Goal: Download file/media

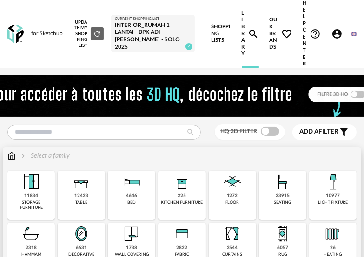
click at [275, 192] on img at bounding box center [282, 182] width 22 height 22
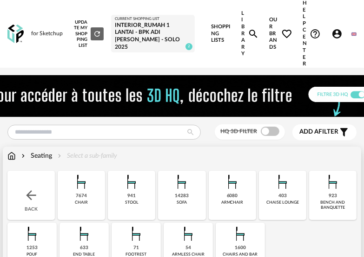
click at [145, 193] on div "941 stool" at bounding box center [131, 195] width 47 height 49
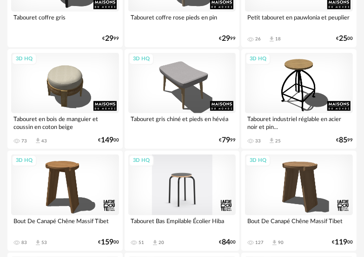
scroll to position [372, 0]
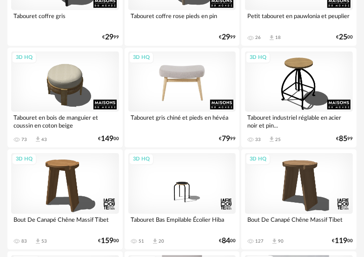
click at [199, 88] on div "3D HQ" at bounding box center [182, 82] width 108 height 60
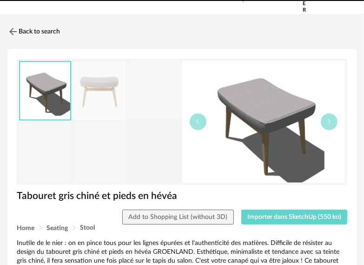
scroll to position [139, 0]
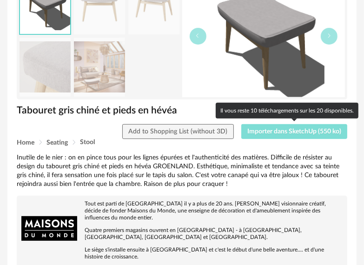
click at [293, 134] on span "Importer dans SketchUp (550 ko)" at bounding box center [294, 131] width 94 height 7
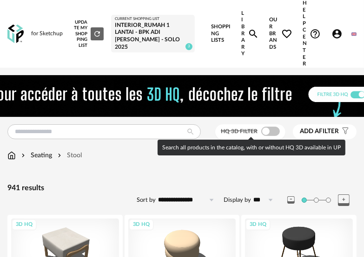
click at [272, 130] on span at bounding box center [270, 131] width 19 height 9
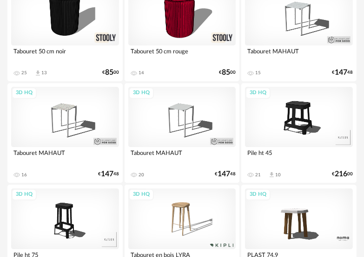
scroll to position [1420, 0]
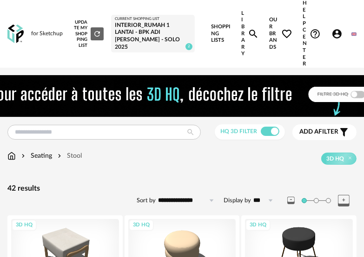
scroll to position [186, 0]
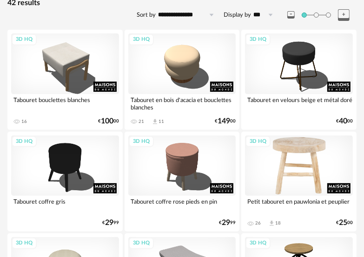
click at [315, 162] on div "3D HQ" at bounding box center [299, 166] width 108 height 60
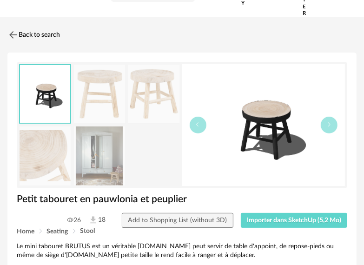
scroll to position [46, 0]
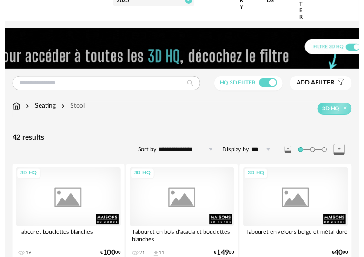
scroll to position [186, 0]
